Goal: Find specific page/section

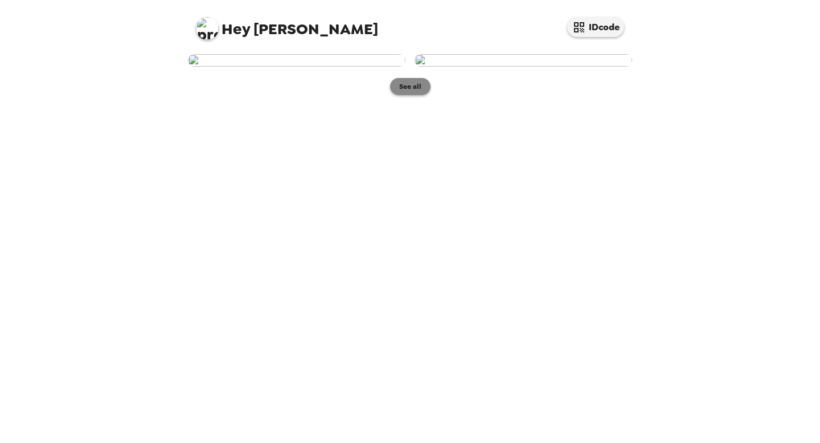
click at [409, 95] on button "See all" at bounding box center [410, 86] width 40 height 17
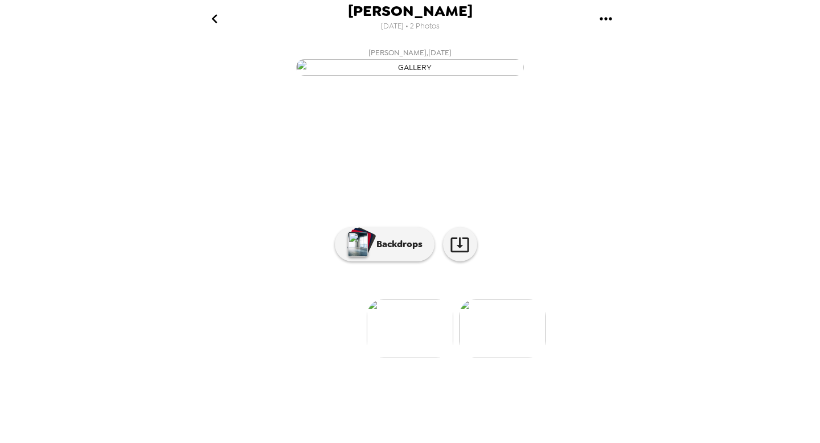
scroll to position [41, 0]
click at [483, 358] on img at bounding box center [502, 328] width 87 height 59
click at [327, 358] on img at bounding box center [318, 328] width 87 height 59
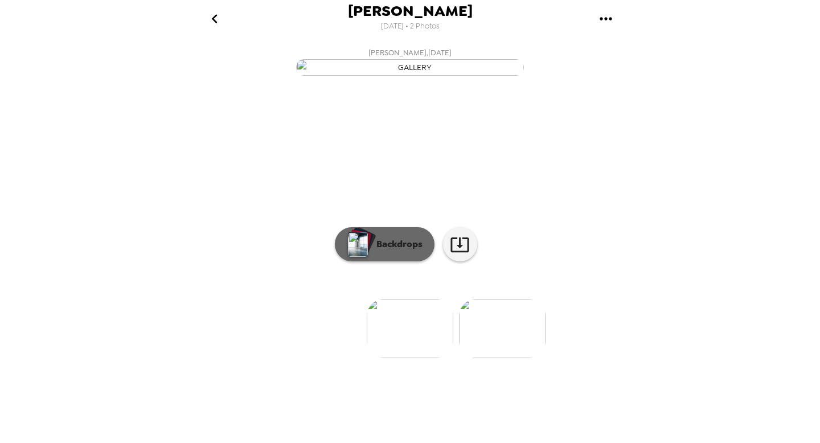
click at [371, 261] on button "Backdrops" at bounding box center [385, 244] width 100 height 34
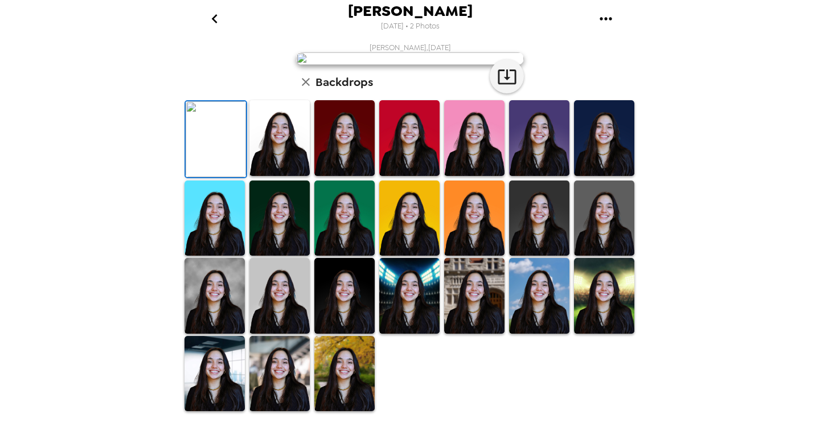
click at [405, 176] on img at bounding box center [409, 138] width 60 height 76
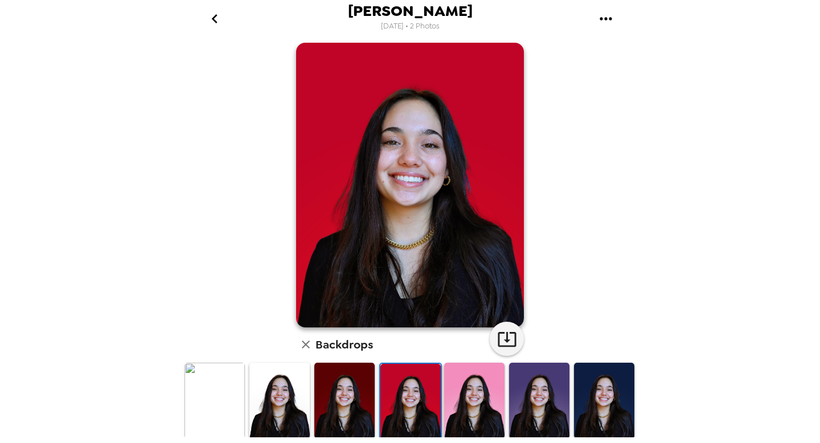
scroll to position [63, 0]
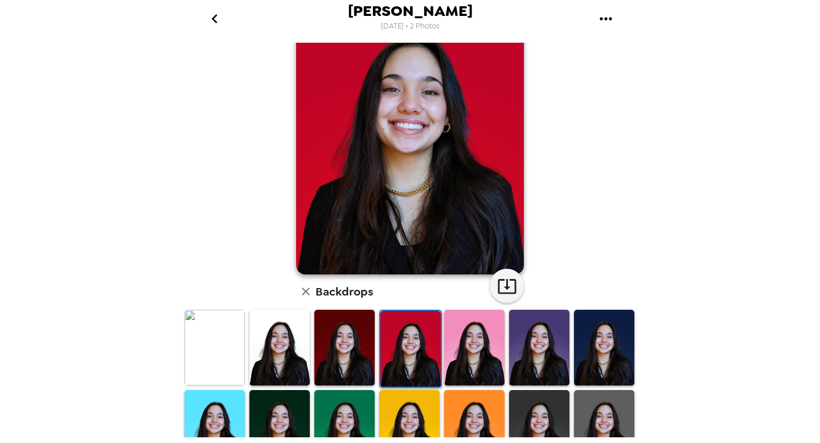
click at [277, 346] on img at bounding box center [279, 348] width 60 height 76
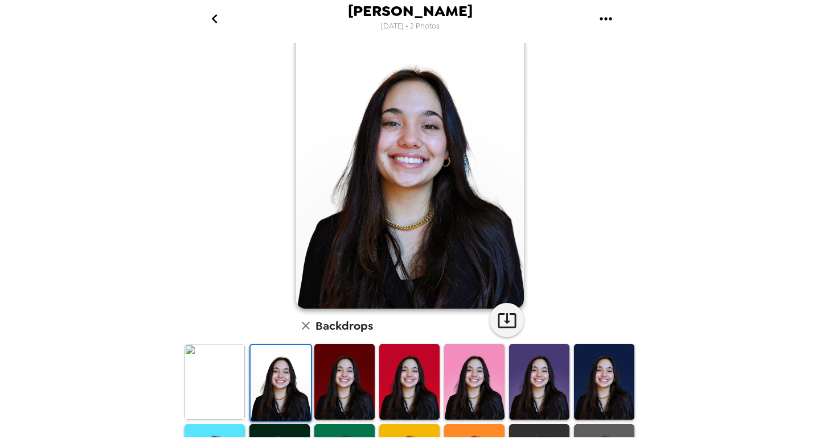
scroll to position [211, 0]
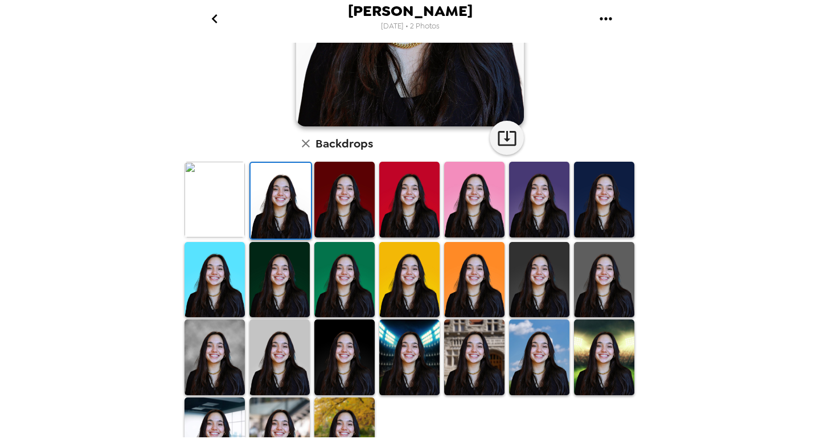
click at [478, 363] on img at bounding box center [474, 357] width 60 height 76
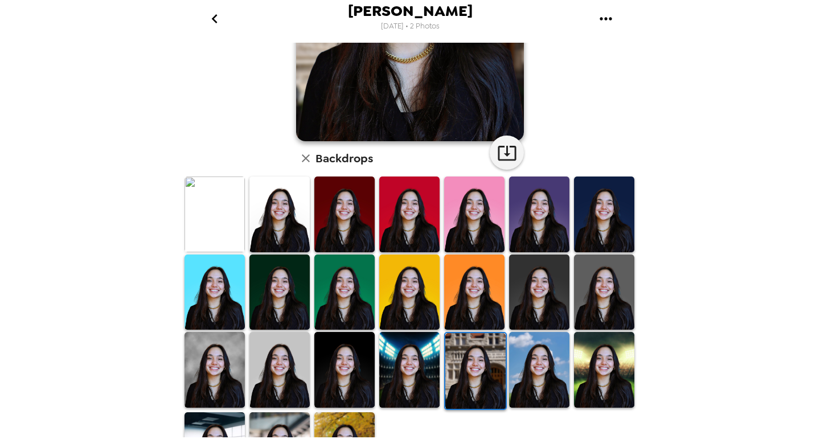
scroll to position [197, 0]
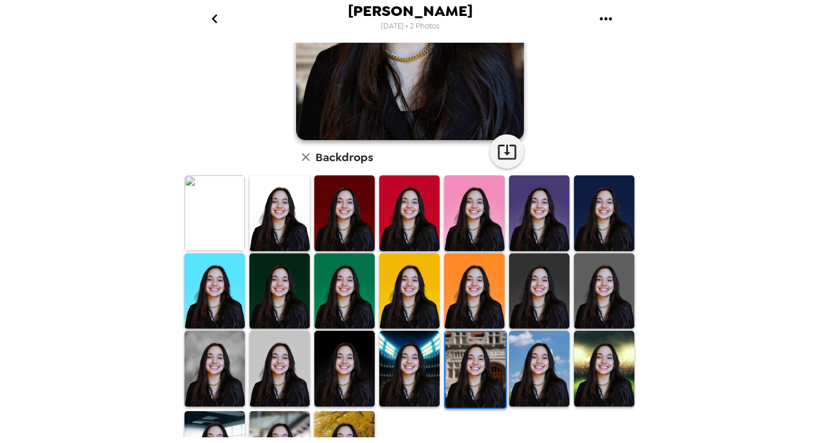
click at [529, 381] on img at bounding box center [539, 369] width 60 height 76
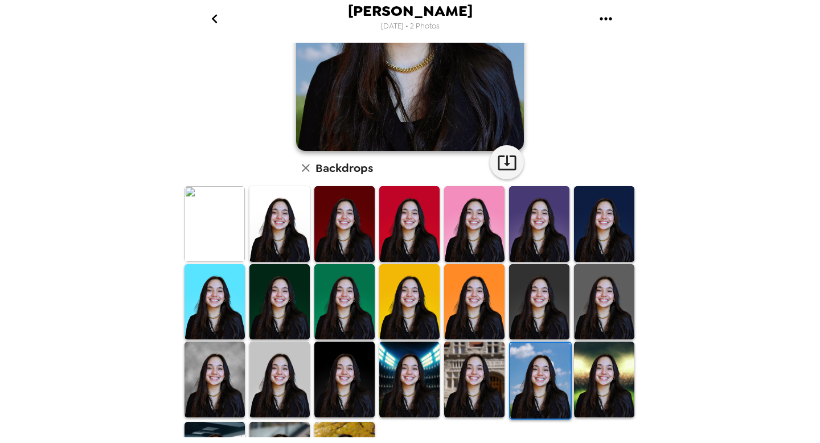
scroll to position [212, 0]
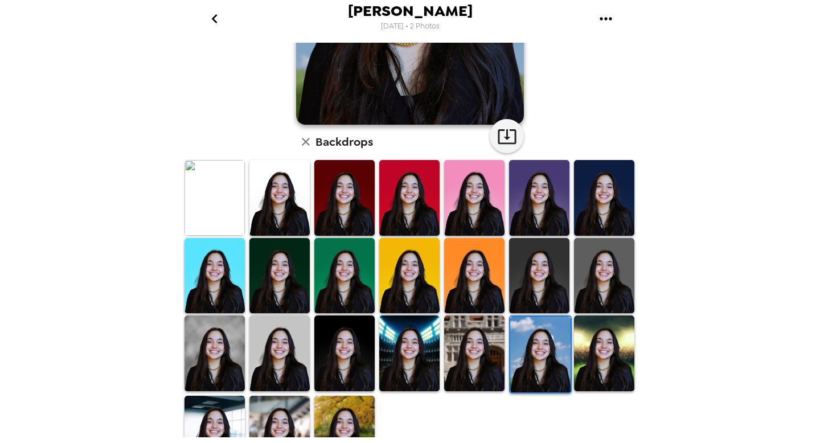
click at [199, 345] on img at bounding box center [214, 353] width 60 height 76
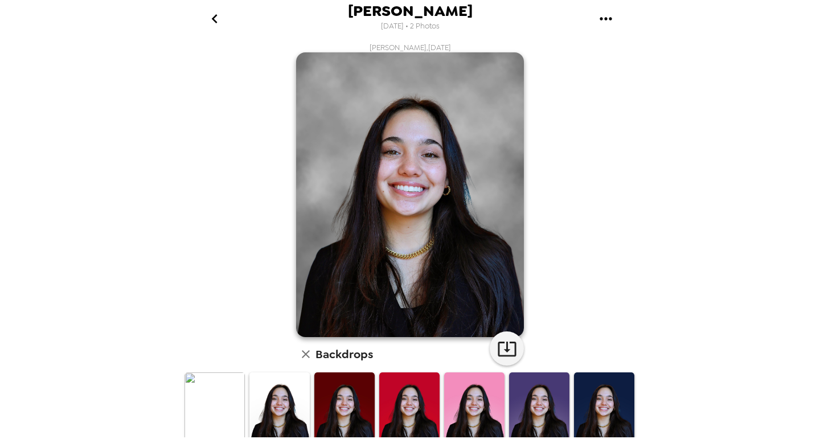
scroll to position [248, 0]
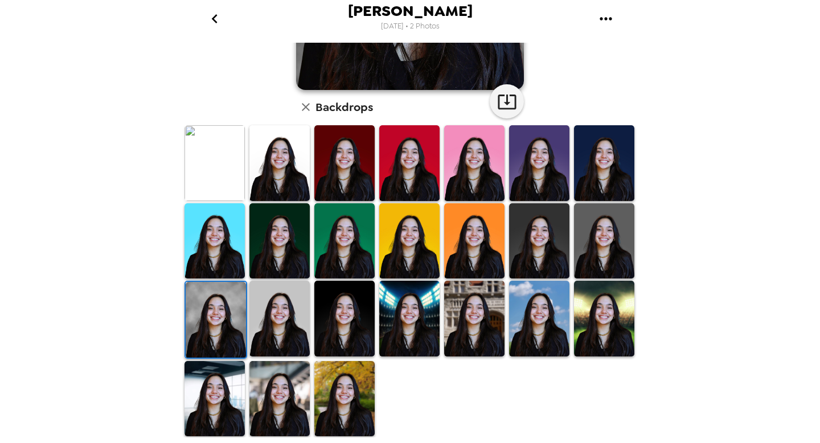
click at [219, 418] on img at bounding box center [214, 399] width 60 height 76
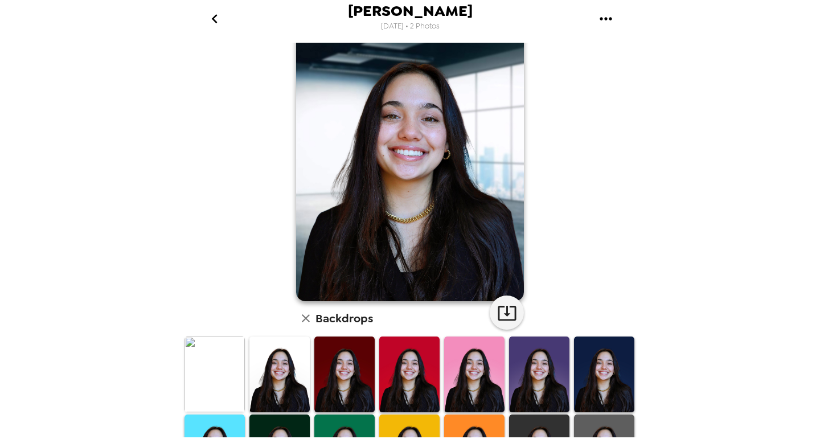
scroll to position [0, 0]
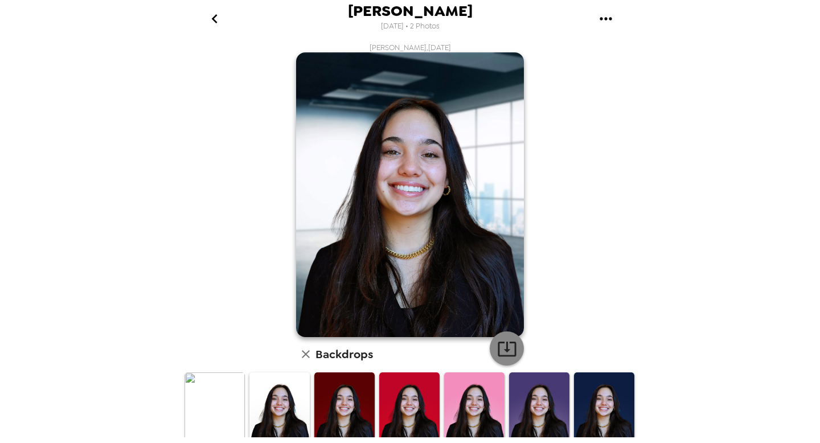
click at [510, 337] on button "button" at bounding box center [506, 348] width 34 height 34
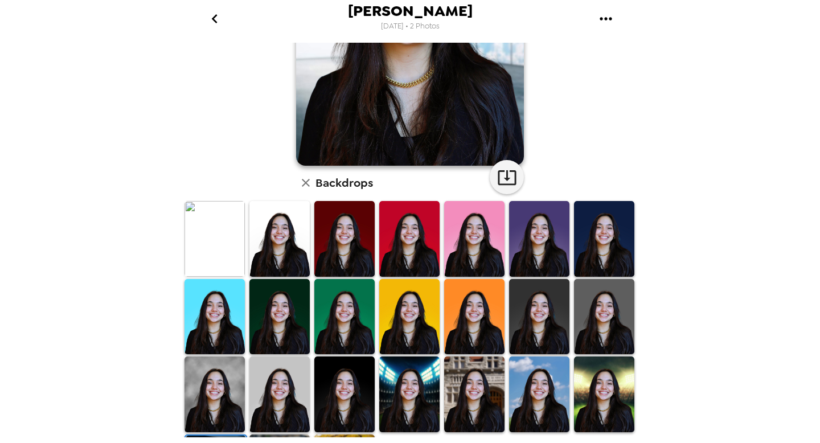
scroll to position [248, 0]
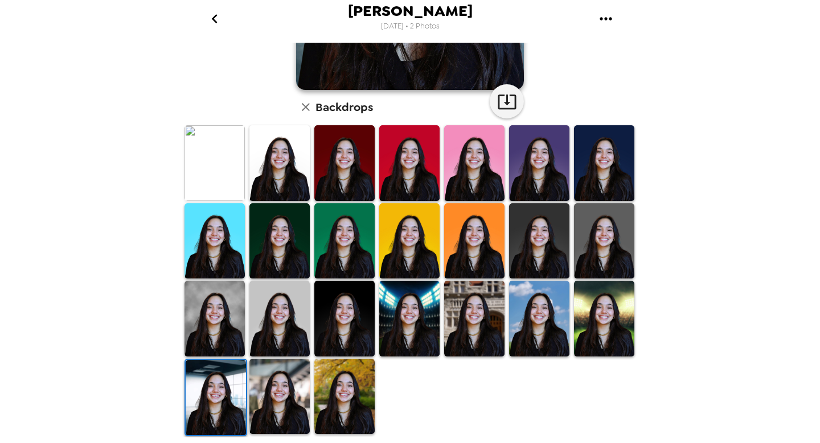
click at [304, 385] on img at bounding box center [279, 397] width 60 height 76
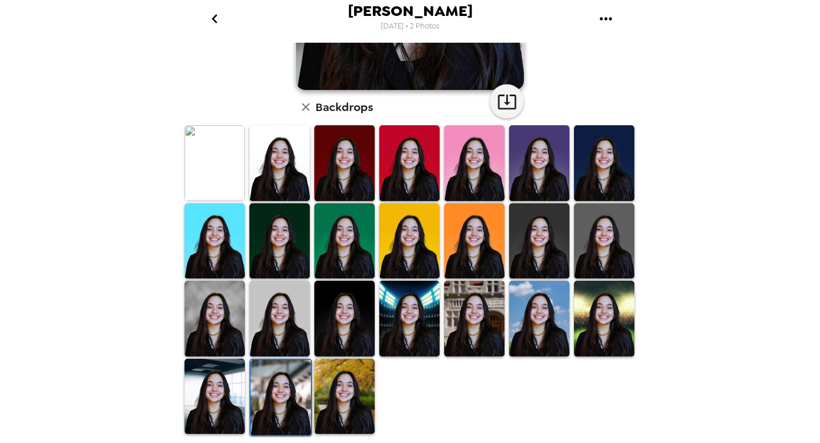
scroll to position [0, 0]
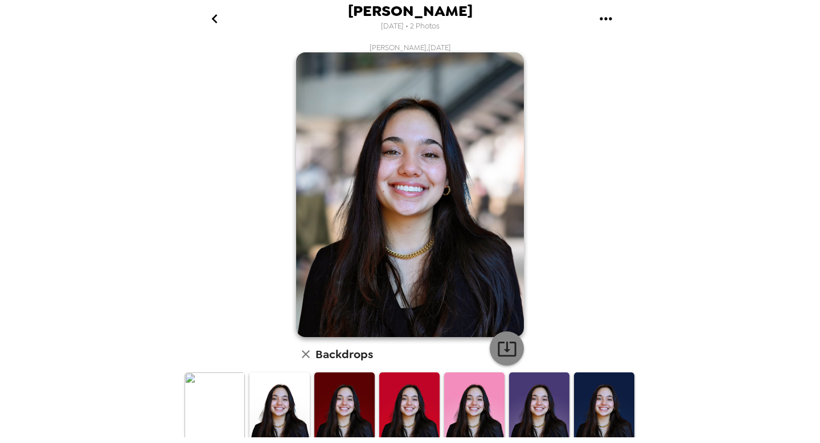
click at [500, 343] on icon "button" at bounding box center [506, 348] width 18 height 15
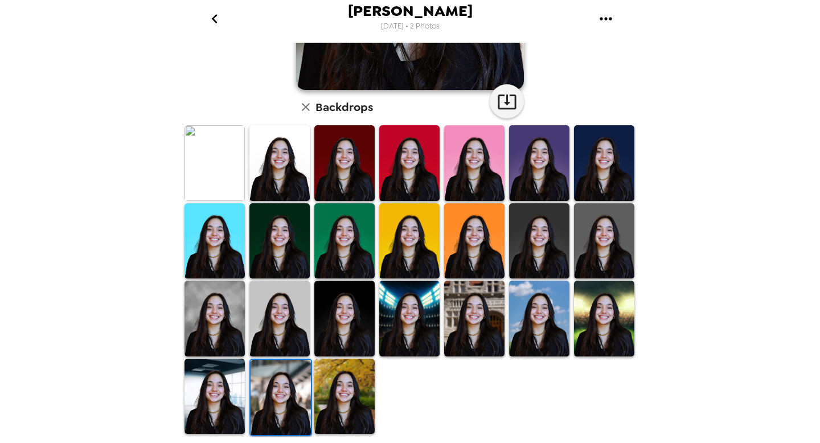
click at [281, 177] on img at bounding box center [279, 163] width 60 height 76
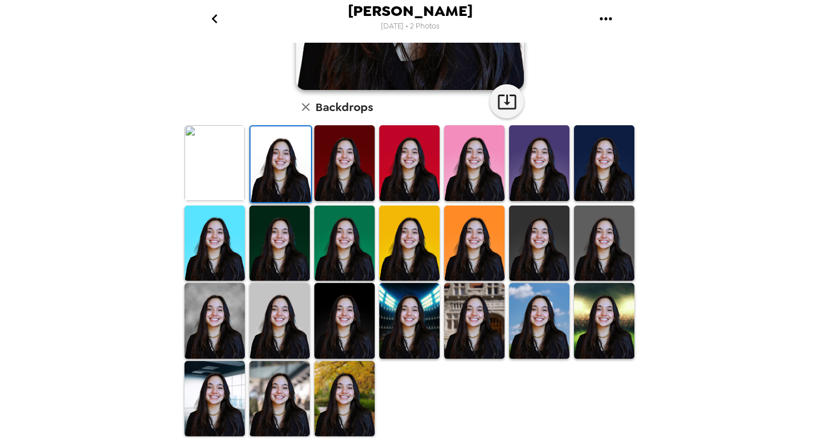
click at [333, 178] on img at bounding box center [344, 163] width 60 height 76
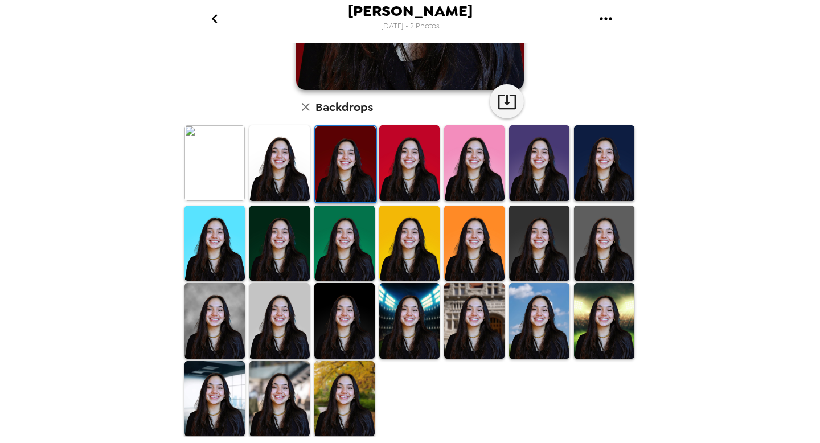
click at [217, 171] on img at bounding box center [214, 163] width 60 height 76
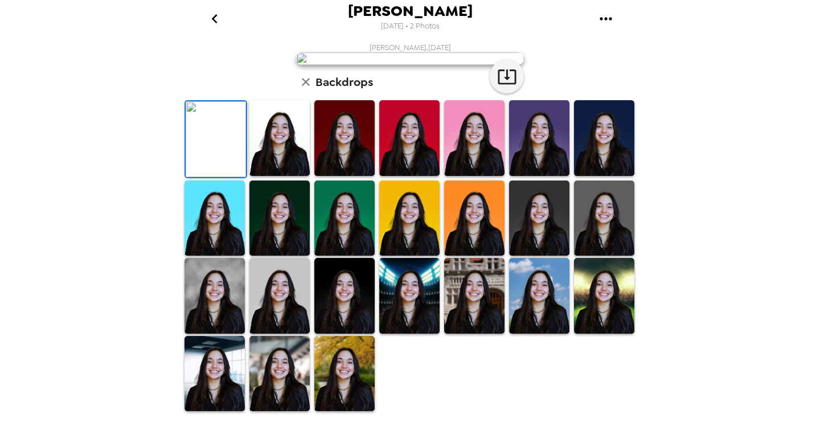
scroll to position [46, 0]
click at [337, 176] on img at bounding box center [344, 138] width 60 height 76
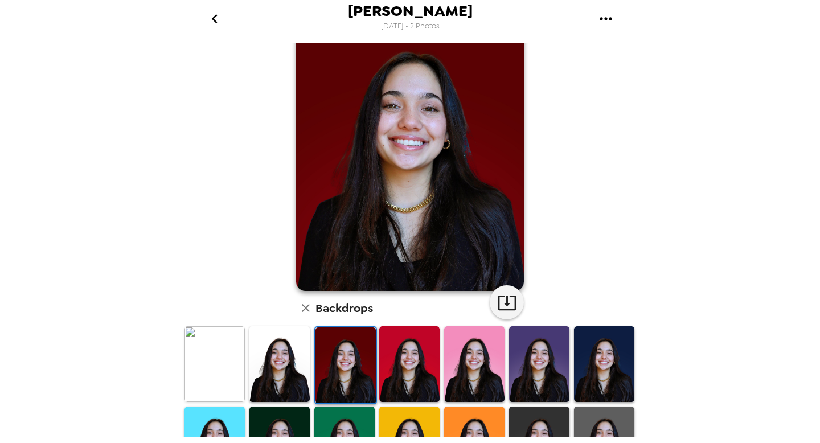
scroll to position [0, 0]
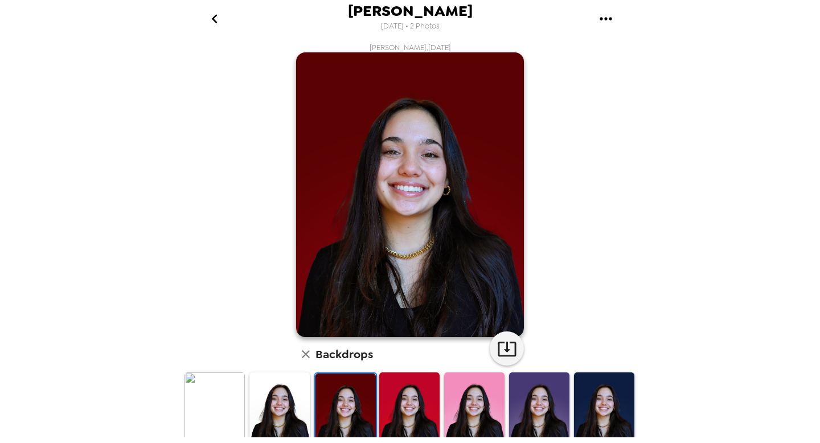
click at [540, 407] on img at bounding box center [539, 410] width 60 height 76
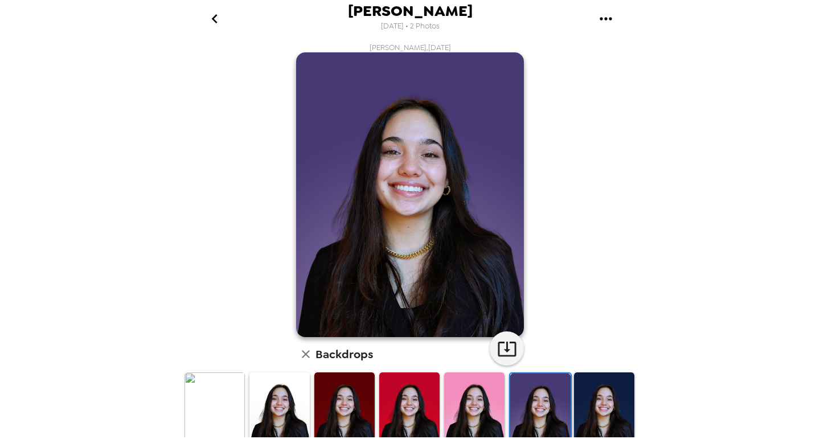
click at [612, 411] on img at bounding box center [604, 410] width 60 height 76
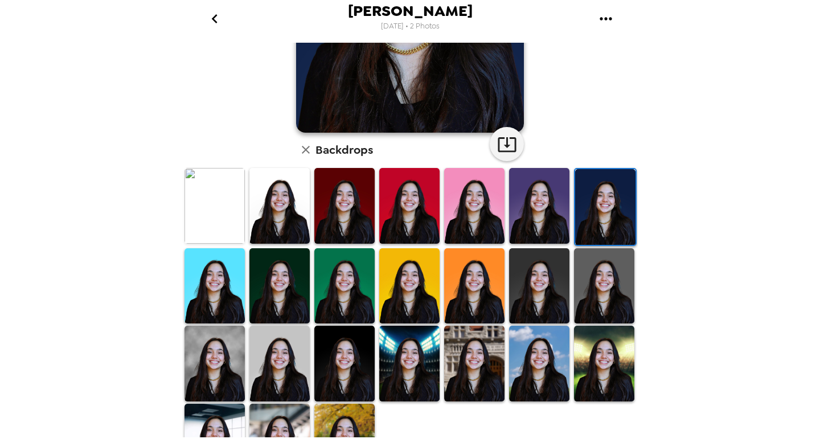
scroll to position [218, 0]
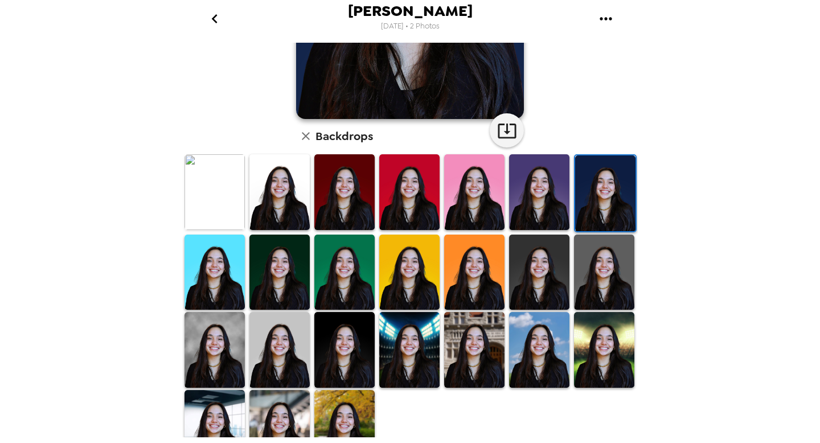
click at [338, 345] on img at bounding box center [344, 350] width 60 height 76
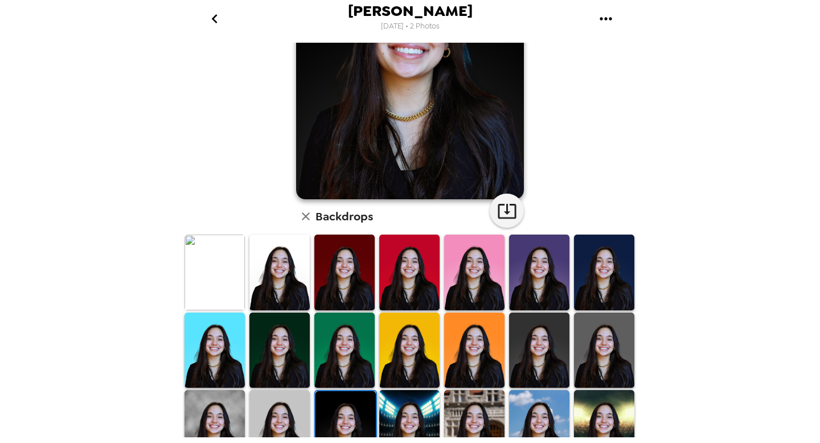
scroll to position [143, 0]
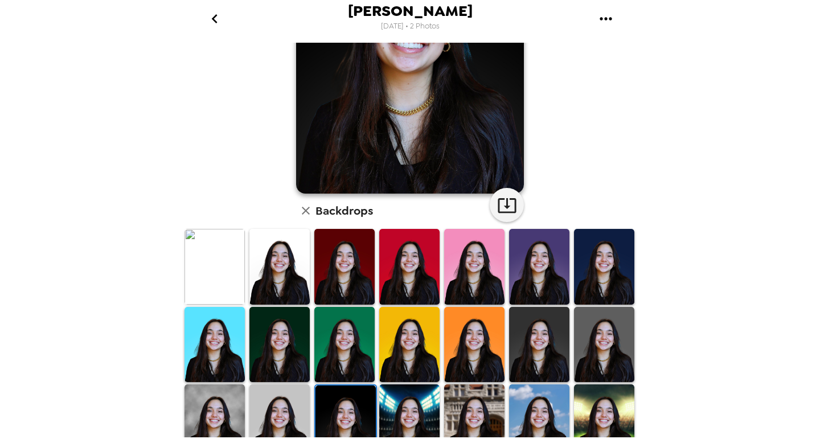
click at [271, 410] on img at bounding box center [279, 422] width 60 height 76
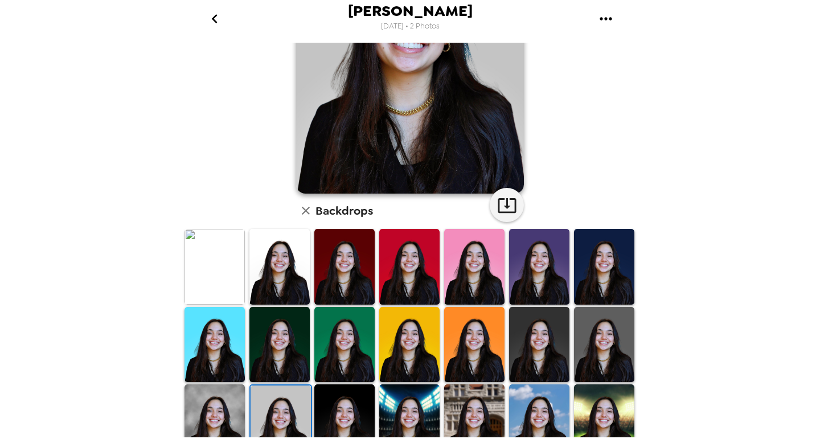
scroll to position [0, 0]
